Goal: Task Accomplishment & Management: Manage account settings

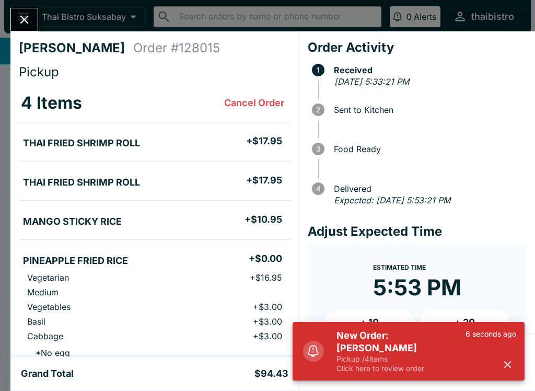
click at [515, 368] on button "button" at bounding box center [507, 364] width 17 height 17
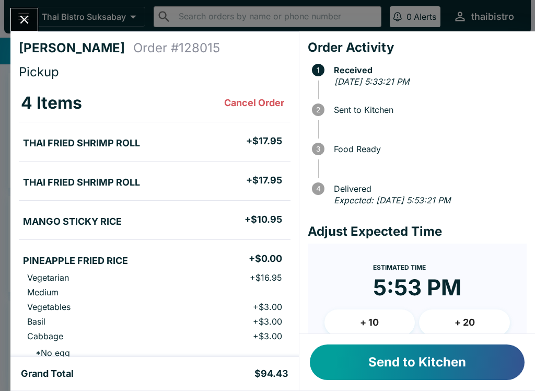
click at [487, 358] on button "Send to Kitchen" at bounding box center [417, 362] width 215 height 36
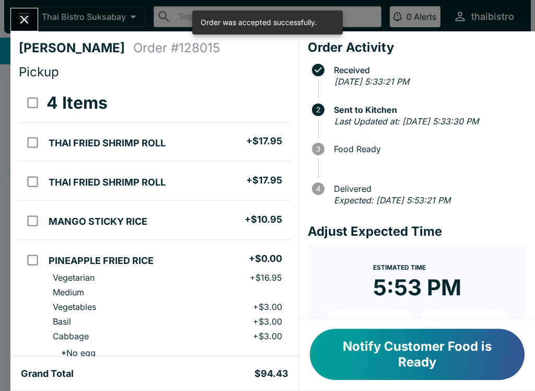
click at [495, 379] on button "Notify Customer Food is Ready" at bounding box center [417, 353] width 215 height 51
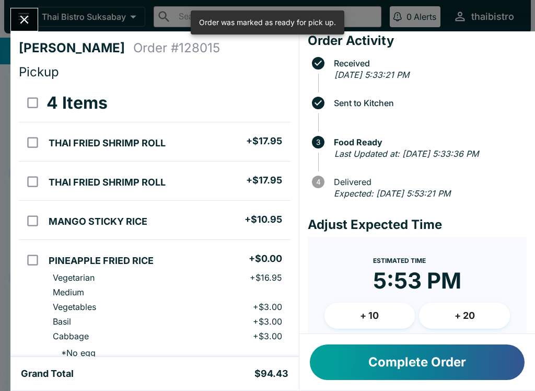
scroll to position [7, 0]
click at [533, 339] on div "Complete Order" at bounding box center [417, 362] width 236 height 56
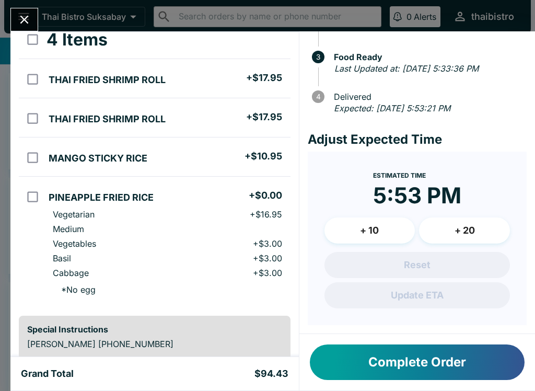
scroll to position [65, 0]
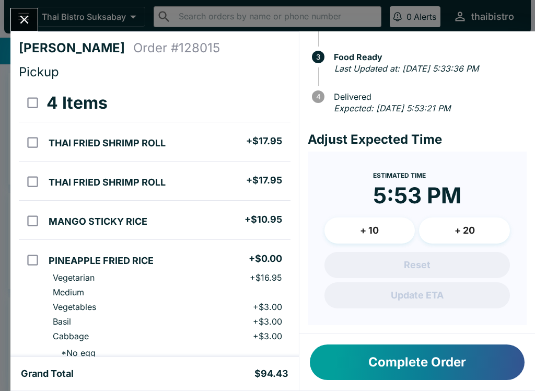
click at [27, 26] on icon "Close" at bounding box center [24, 20] width 14 height 14
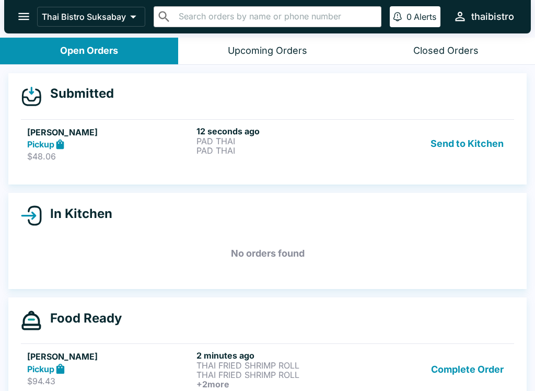
click at [345, 133] on h6 "12 seconds ago" at bounding box center [278, 131] width 165 height 10
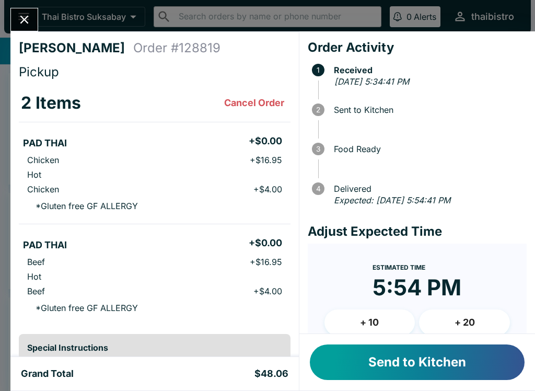
click at [355, 352] on button "Send to Kitchen" at bounding box center [417, 362] width 215 height 36
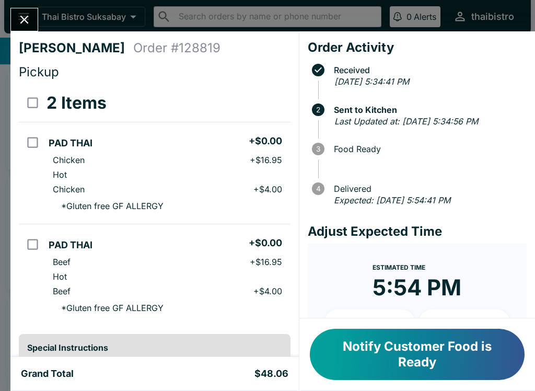
click at [18, 10] on button "Close" at bounding box center [24, 19] width 27 height 22
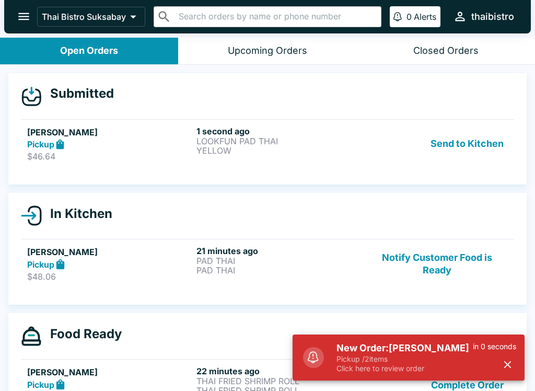
click at [450, 138] on button "Send to Kitchen" at bounding box center [466, 144] width 81 height 36
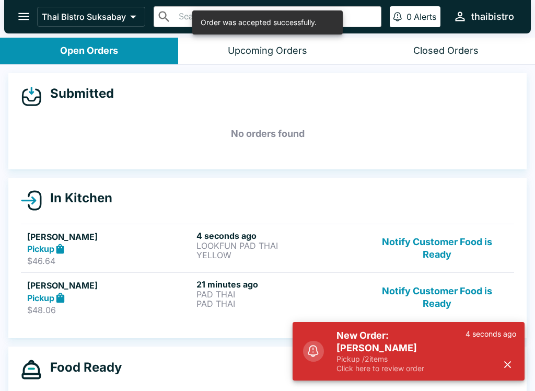
click at [432, 300] on button "Notify Customer Food is Ready" at bounding box center [437, 297] width 142 height 36
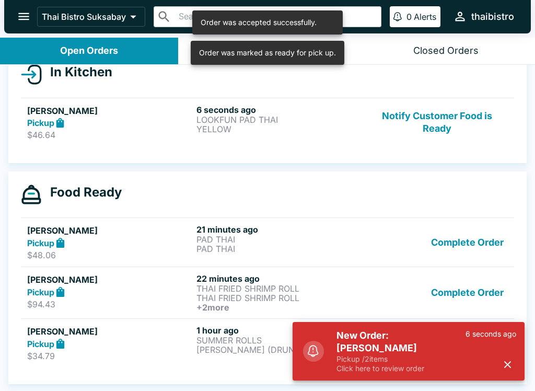
click at [472, 237] on button "Complete Order" at bounding box center [467, 242] width 81 height 36
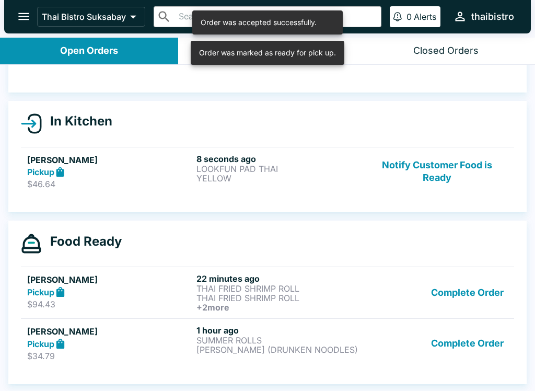
click at [461, 286] on button "Complete Order" at bounding box center [467, 292] width 81 height 39
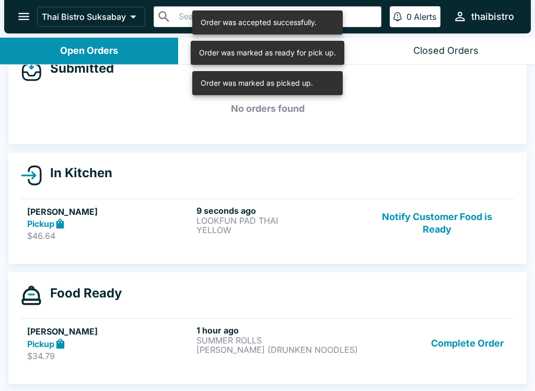
click at [467, 344] on button "Complete Order" at bounding box center [467, 343] width 81 height 36
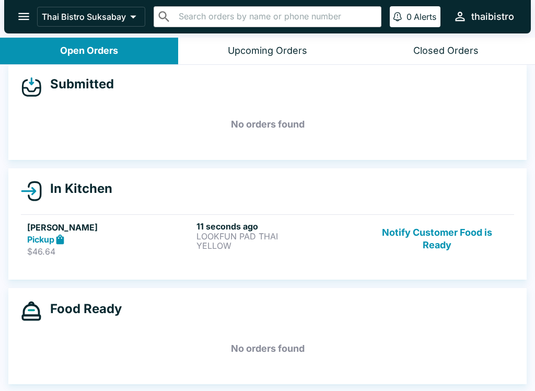
scroll to position [2, 0]
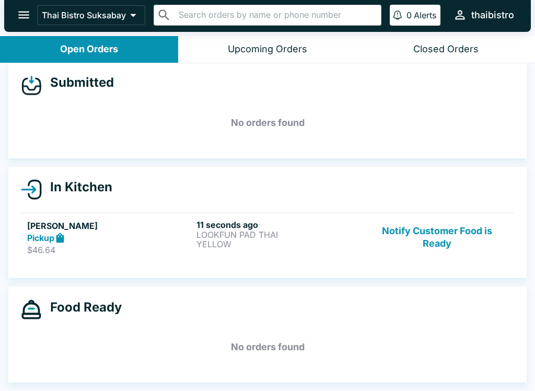
click at [248, 240] on p "YELLOW" at bounding box center [278, 243] width 165 height 9
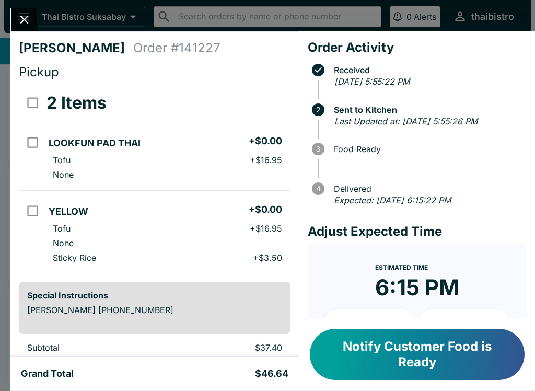
click at [455, 362] on button "Notify Customer Food is Ready" at bounding box center [417, 353] width 215 height 51
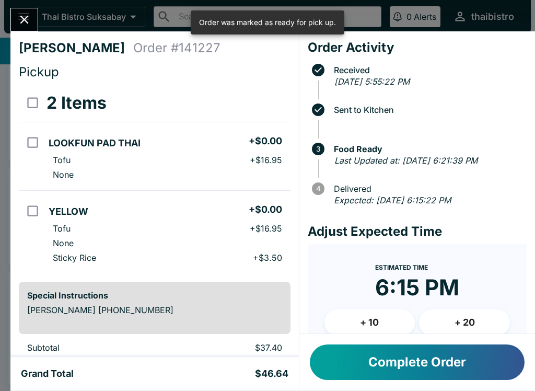
click at [395, 356] on button "Complete Order" at bounding box center [417, 362] width 215 height 36
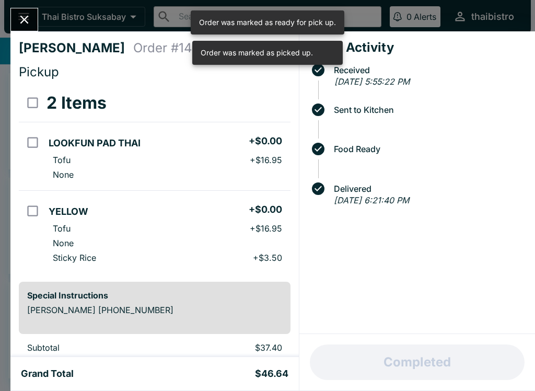
click at [27, 21] on icon "Close" at bounding box center [24, 20] width 14 height 14
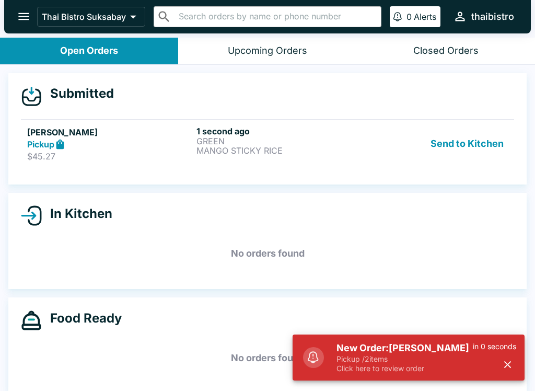
click at [354, 152] on p "MANGO STICKY RICE" at bounding box center [278, 150] width 165 height 9
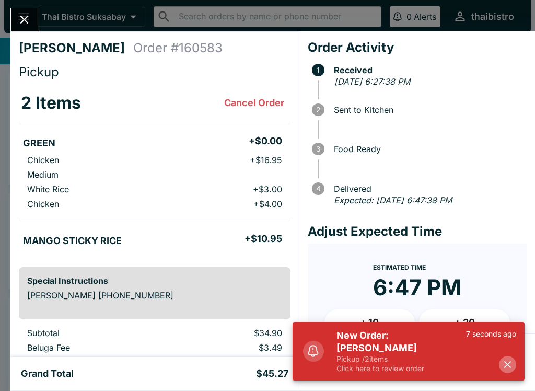
click at [508, 362] on icon "button" at bounding box center [507, 364] width 12 height 12
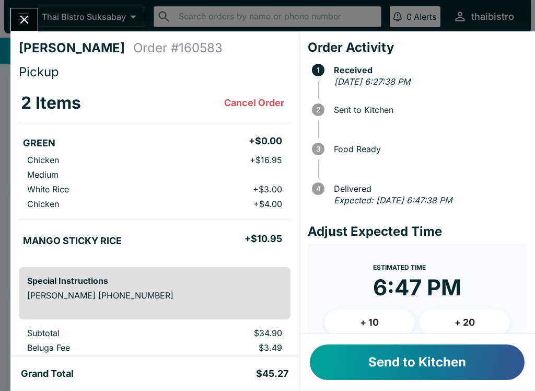
click at [452, 365] on button "Send to Kitchen" at bounding box center [417, 362] width 215 height 36
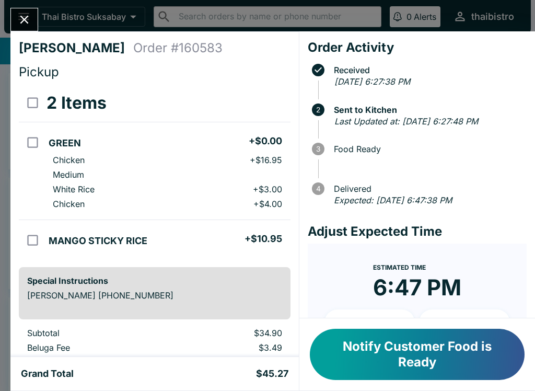
click at [26, 27] on button "Close" at bounding box center [24, 19] width 27 height 22
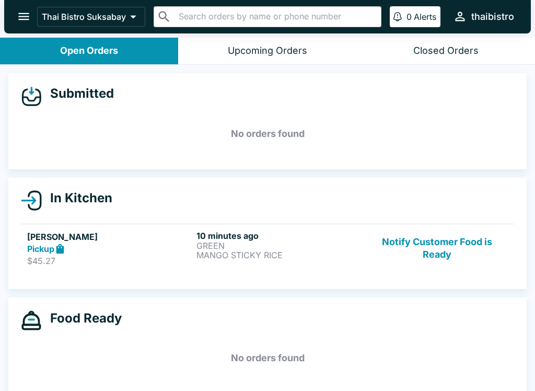
click at [434, 245] on button "Notify Customer Food is Ready" at bounding box center [437, 248] width 142 height 36
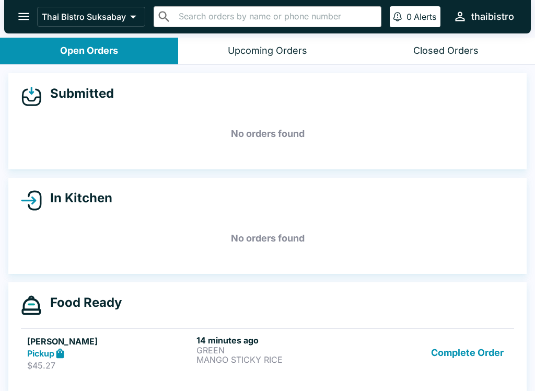
click at [449, 370] on button "Complete Order" at bounding box center [467, 353] width 81 height 36
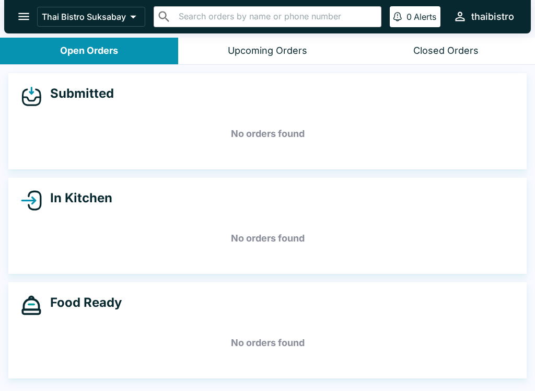
click at [453, 373] on div "Food Ready No orders found" at bounding box center [267, 330] width 518 height 96
